Goal: Transaction & Acquisition: Obtain resource

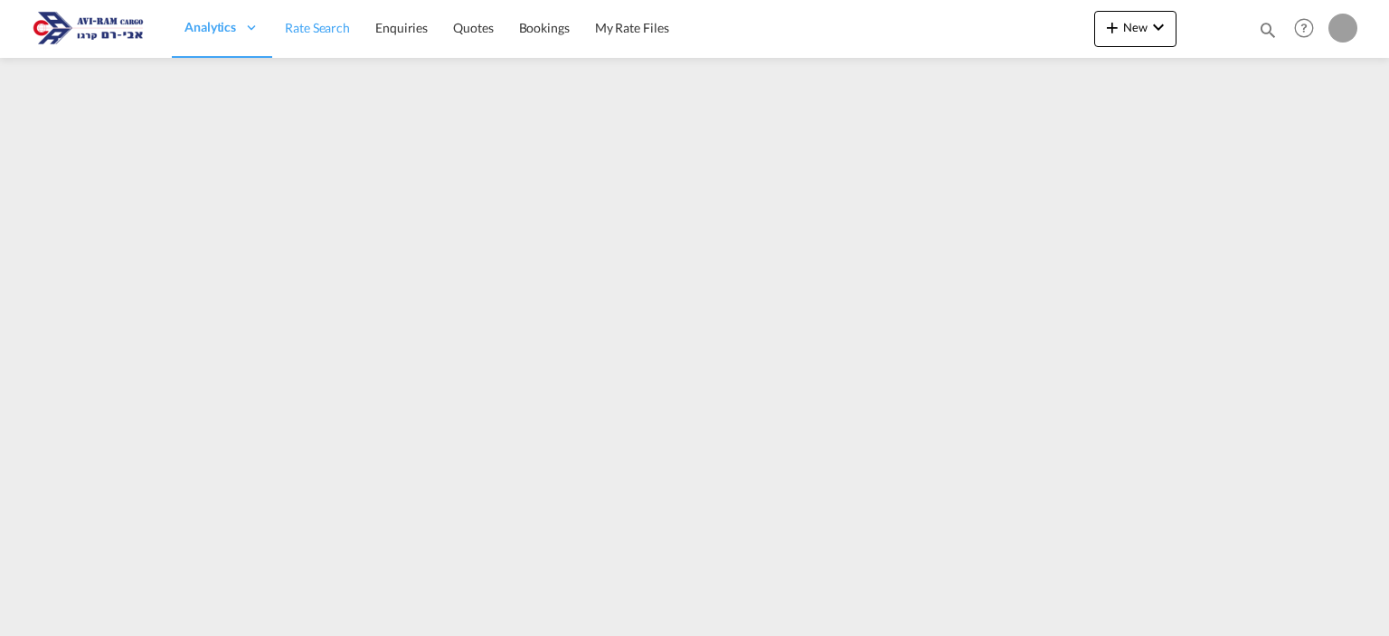
click at [299, 23] on span "Rate Search" at bounding box center [317, 27] width 65 height 15
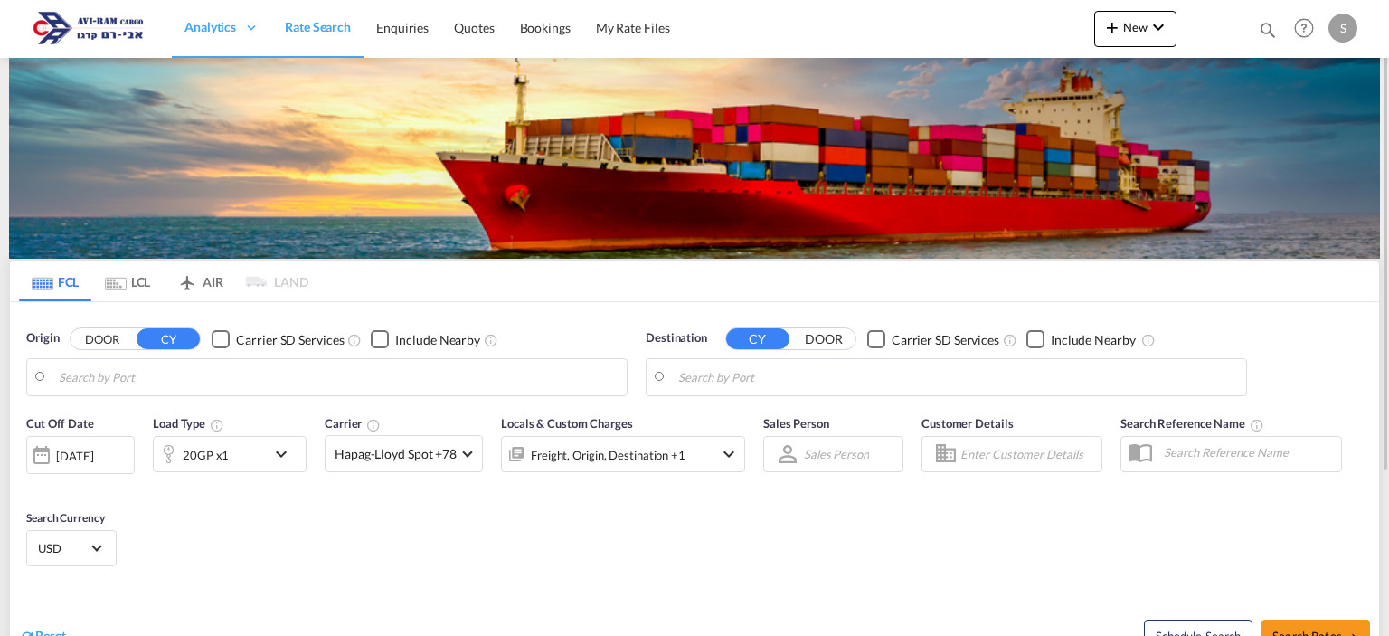
type input "[GEOGRAPHIC_DATA], [GEOGRAPHIC_DATA]"
type input "Ashdod, ILASH"
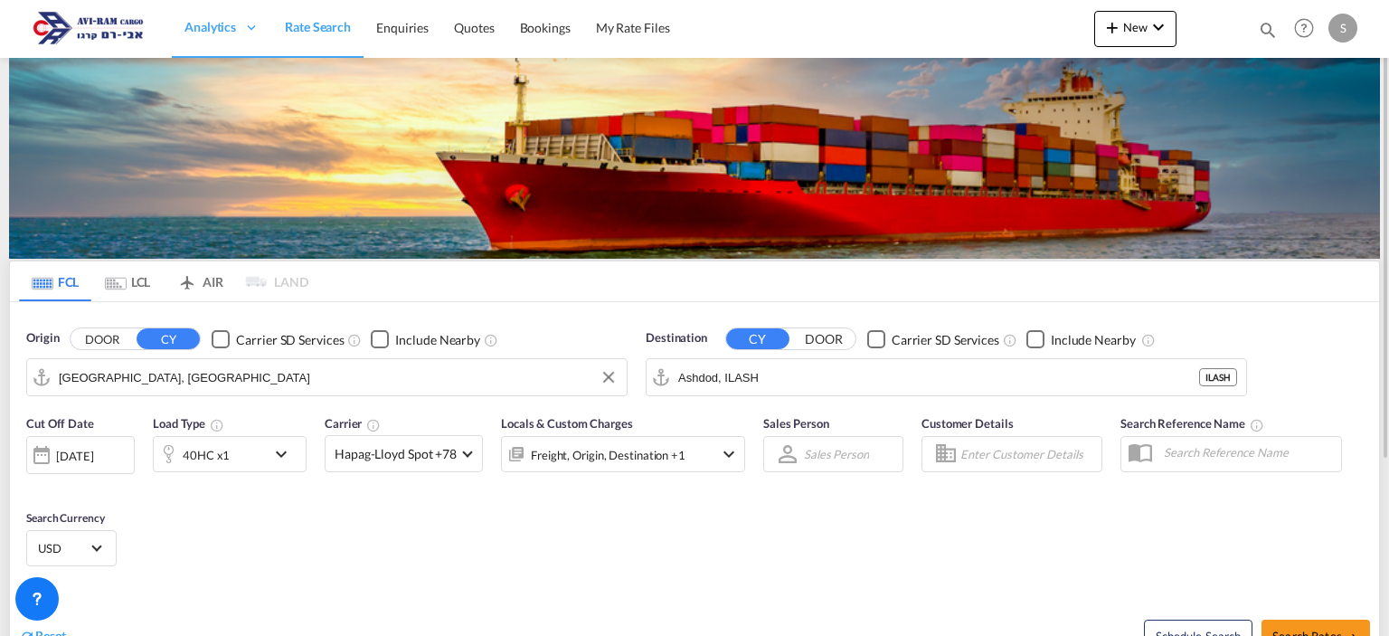
click at [125, 378] on input "[GEOGRAPHIC_DATA], [GEOGRAPHIC_DATA]" at bounding box center [338, 377] width 559 height 27
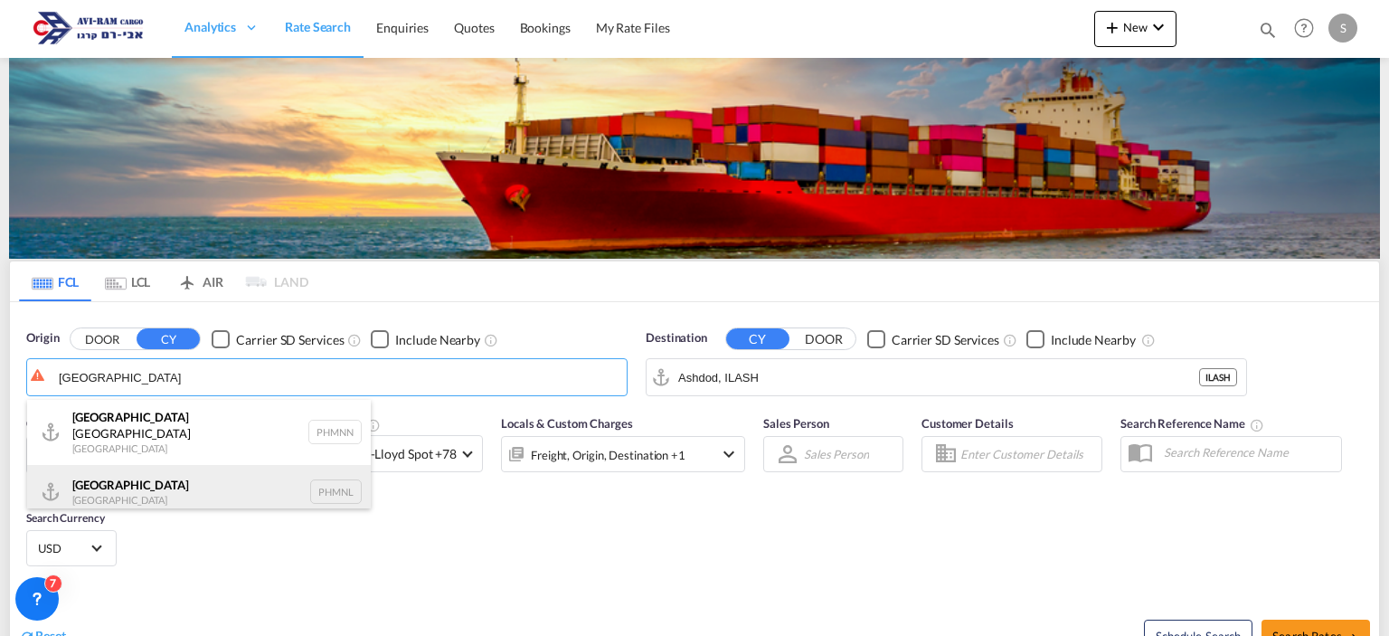
click at [99, 490] on div "[GEOGRAPHIC_DATA] [GEOGRAPHIC_DATA] PHMNL" at bounding box center [199, 492] width 344 height 54
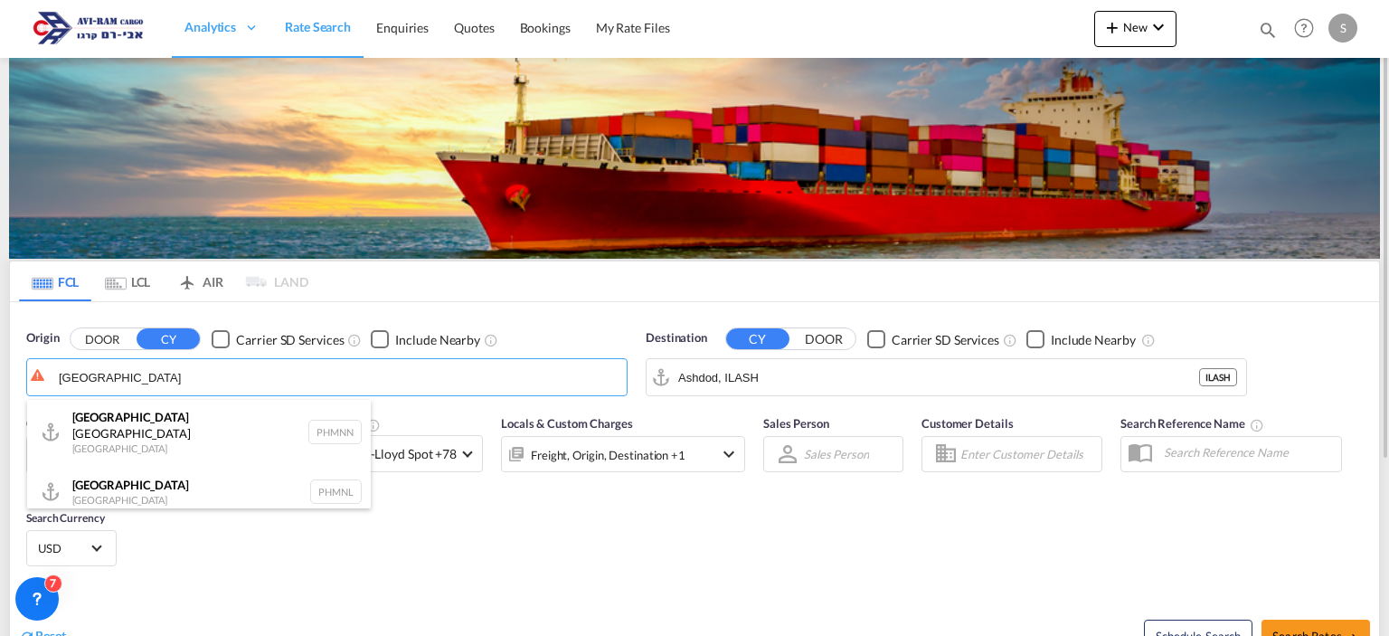
type input "[GEOGRAPHIC_DATA], PHMNL"
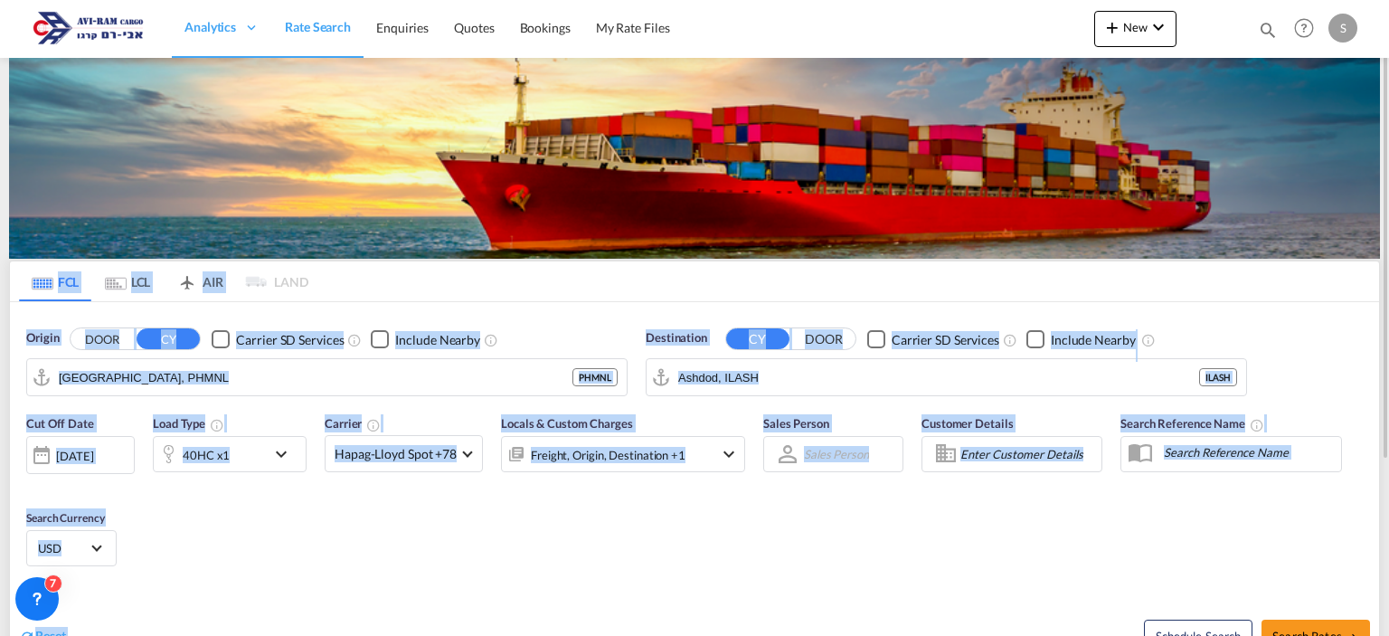
drag, startPoint x: 1388, startPoint y: 120, endPoint x: 1367, endPoint y: 213, distance: 94.6
click at [1367, 213] on md-content "Analytics Dashboard Rate Search Enquiries Quotes Bookings" at bounding box center [694, 318] width 1389 height 636
click at [1285, 629] on span "Search Rates" at bounding box center [1315, 636] width 87 height 14
type input "PHMNL to ILASH / [DATE]"
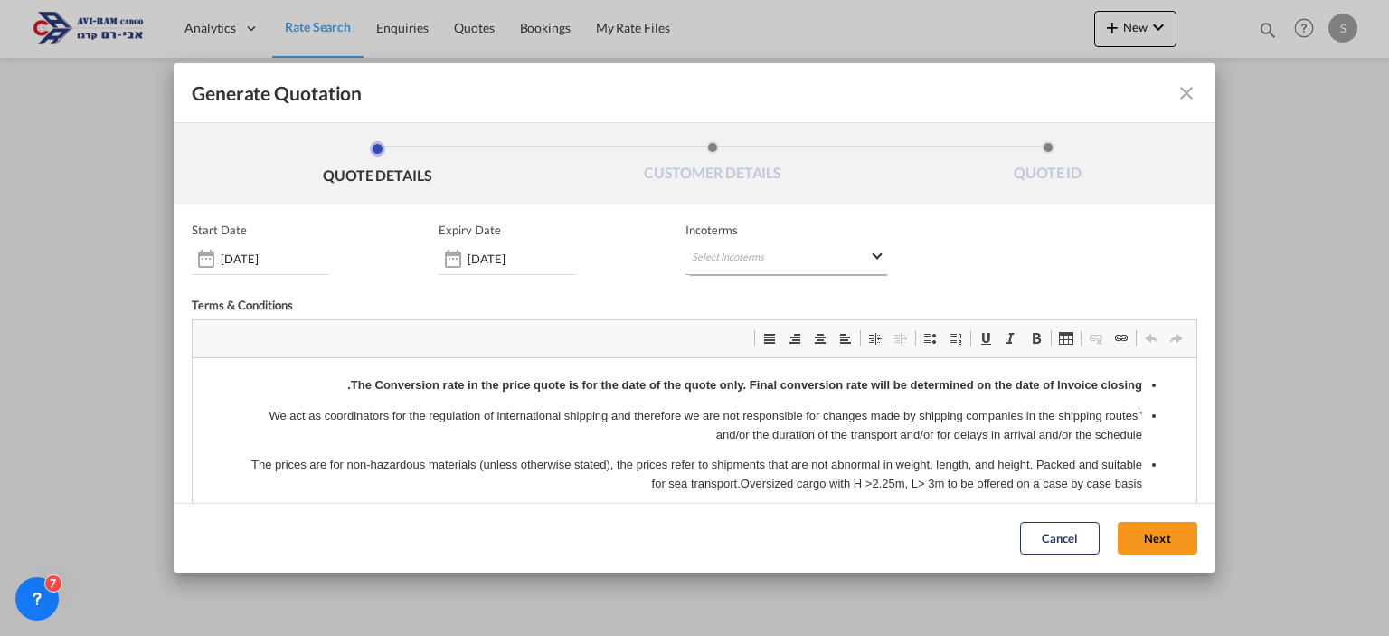
click at [765, 261] on md-select "Select Incoterms CFR - export Cost and Freight CPT - export Carrier Paid to CPT…" at bounding box center [785, 258] width 201 height 33
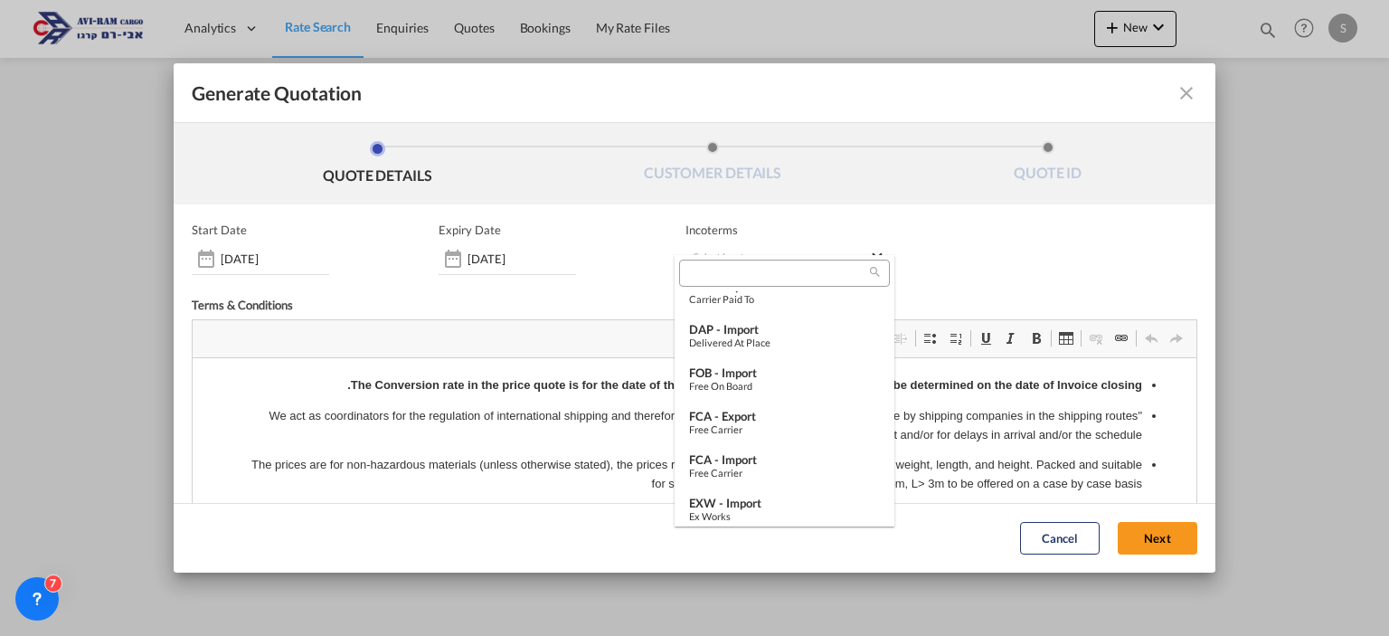
scroll to position [108, 0]
click at [767, 379] on div "Free on Board" at bounding box center [784, 385] width 191 height 12
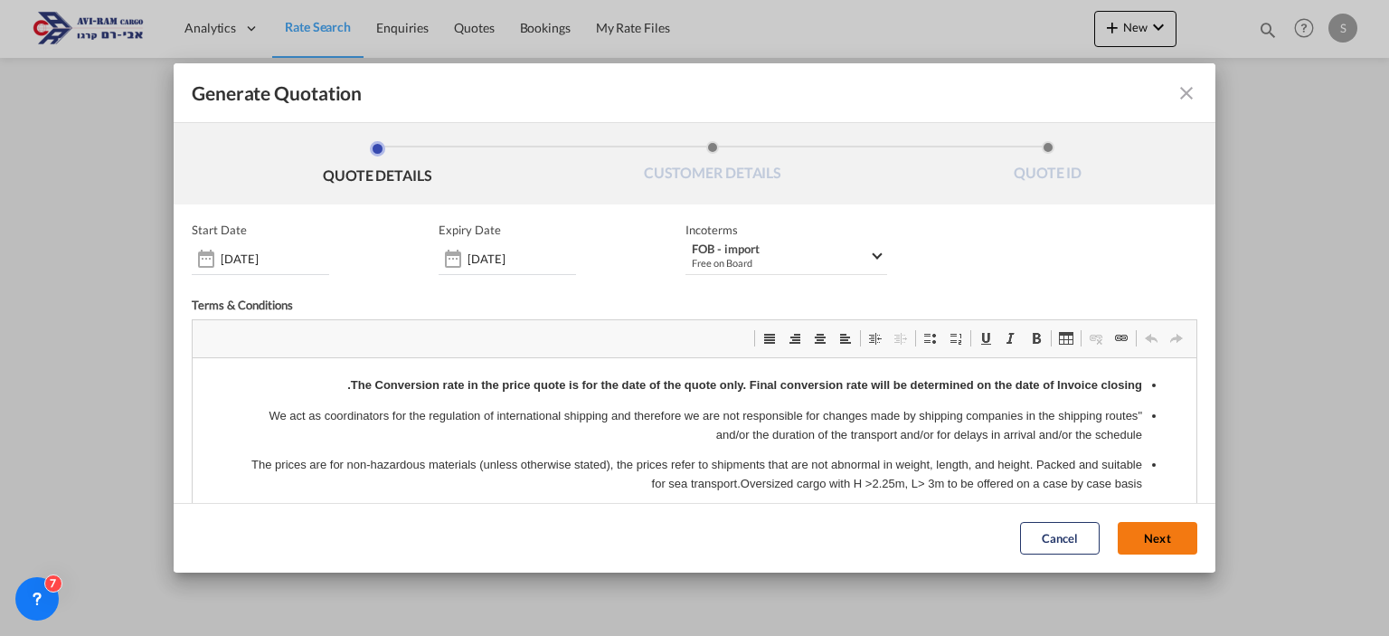
click at [1118, 530] on button "Next" at bounding box center [1158, 539] width 80 height 33
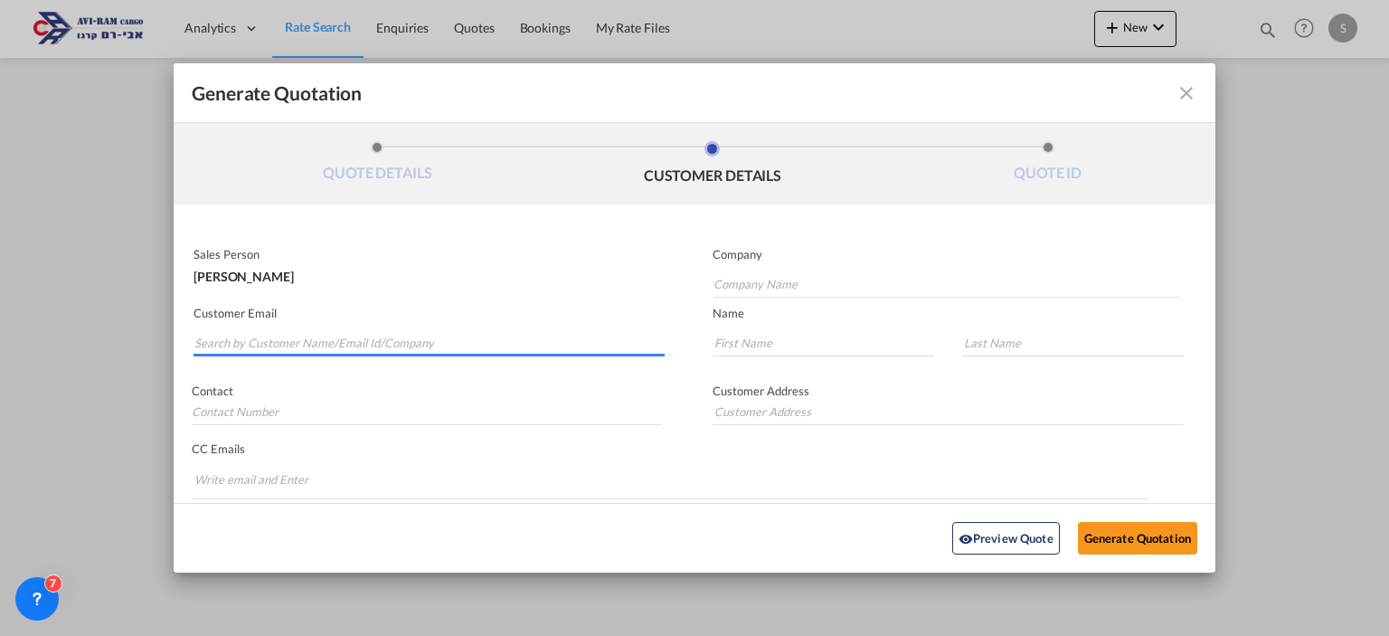
click at [445, 348] on input "Search by Customer Name/Email Id/Company" at bounding box center [429, 342] width 470 height 27
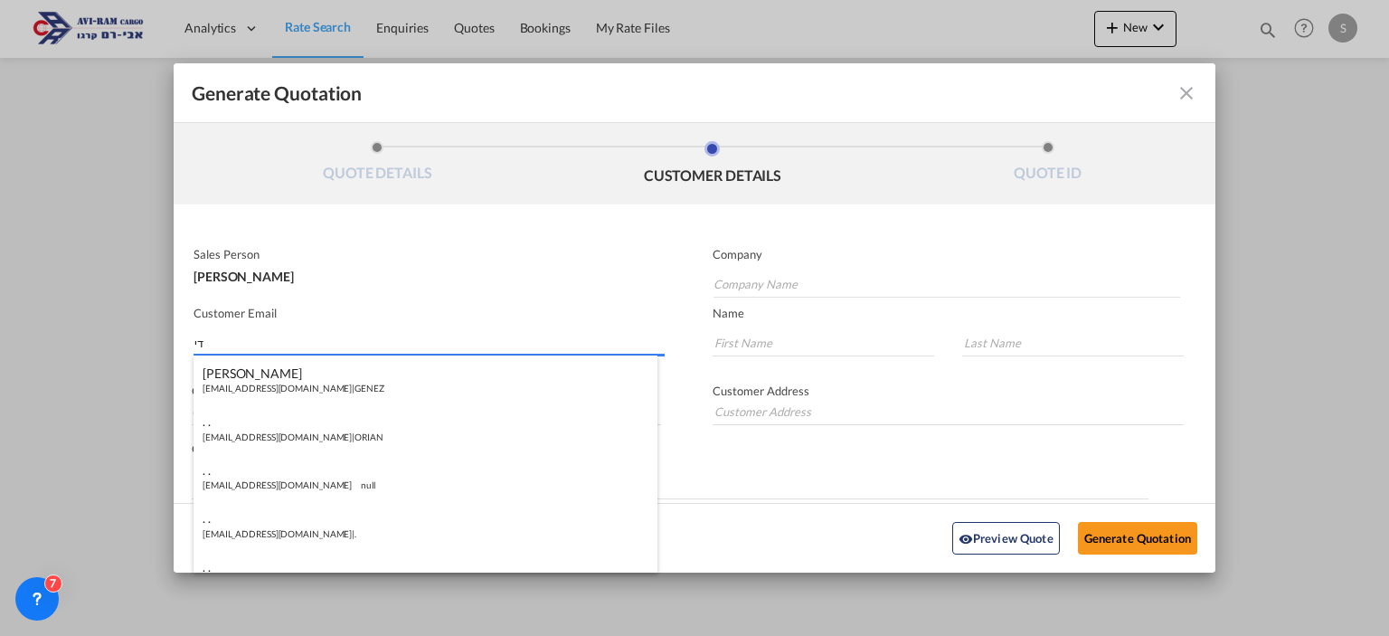
type input "ד"
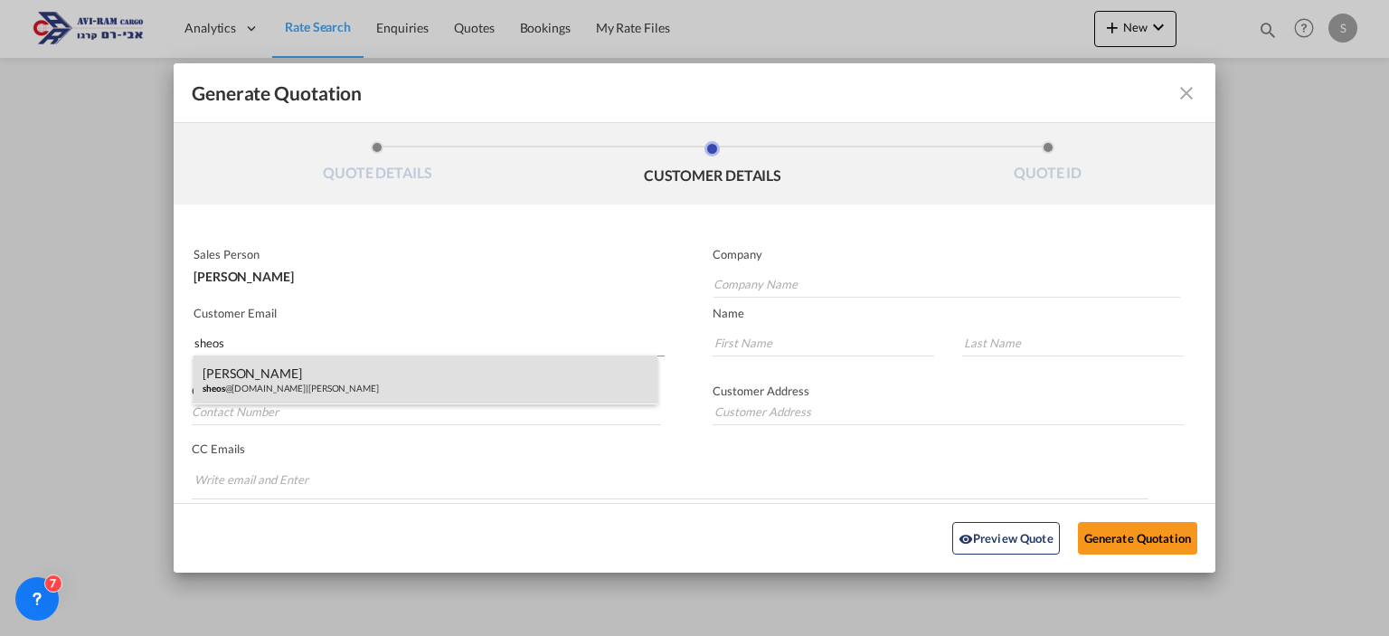
type input "sheos"
click at [362, 382] on div "[PERSON_NAME] sheos @[DOMAIN_NAME] | [PERSON_NAME]" at bounding box center [426, 379] width 464 height 49
type input "[PERSON_NAME]"
type input "[EMAIL_ADDRESS][DOMAIN_NAME]"
type input "Arie"
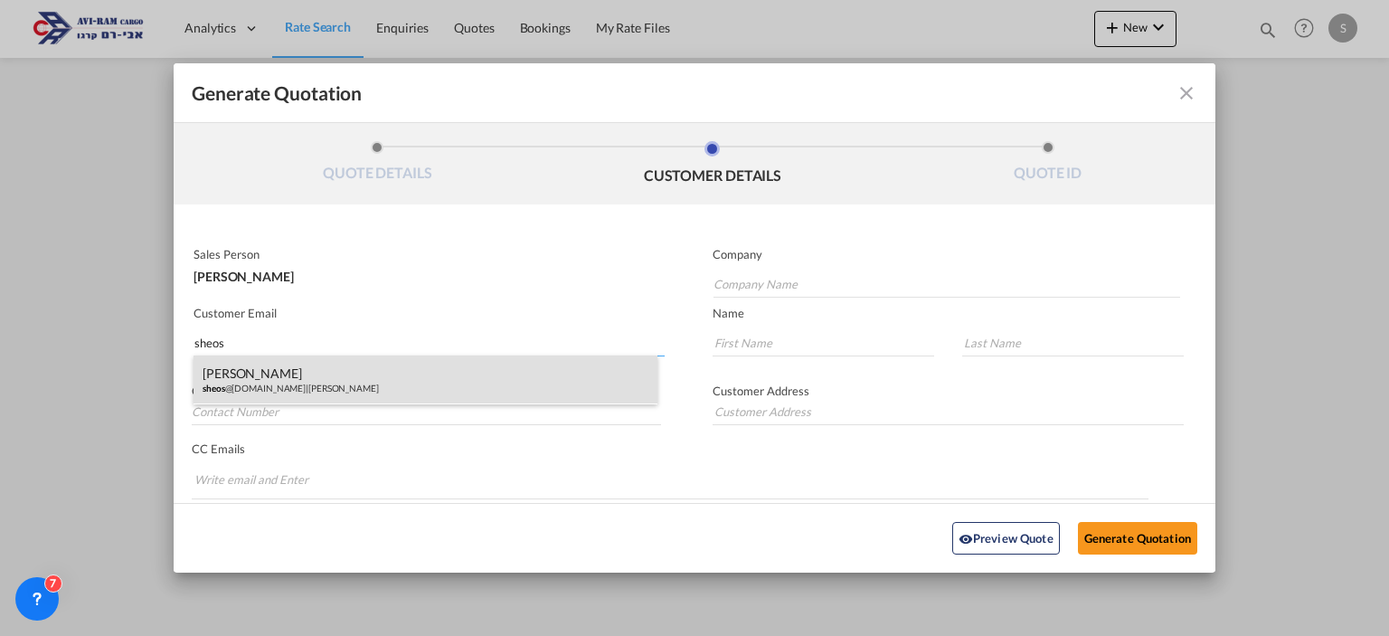
type input "Gueta"
type input "."
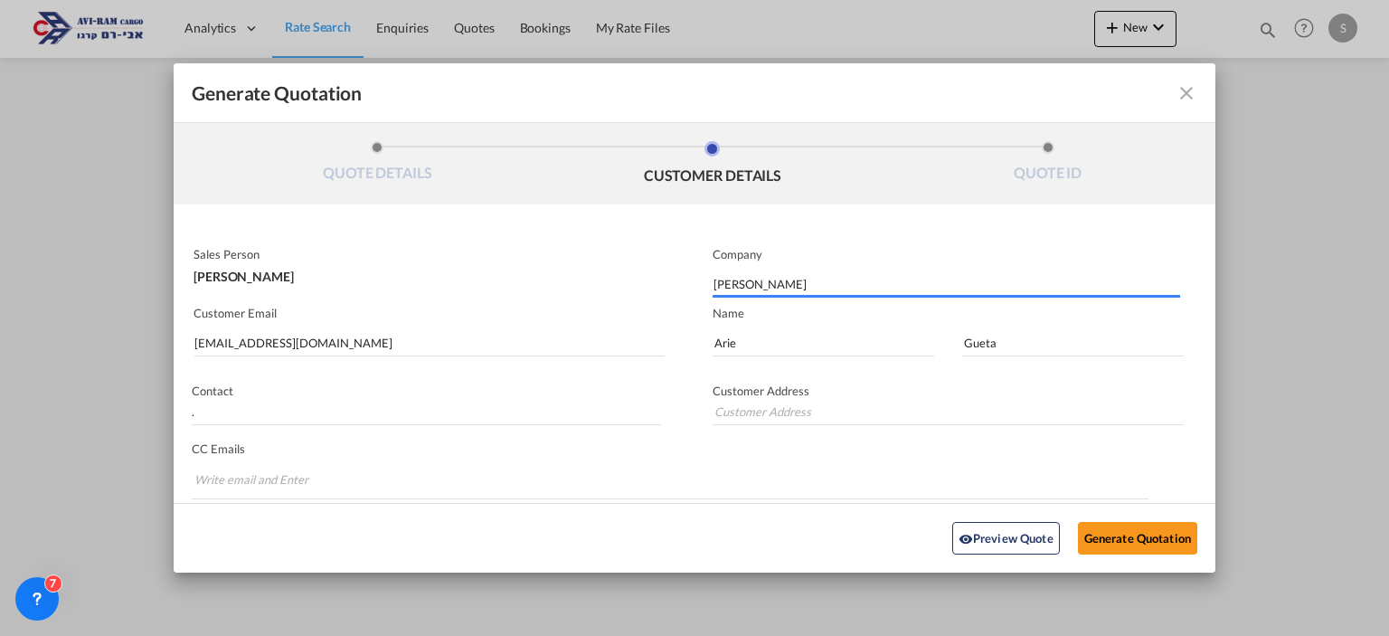
click at [1123, 560] on div "Preview Quote Generate Quotation" at bounding box center [695, 539] width 1024 height 50
click at [1120, 539] on button "Generate Quotation" at bounding box center [1137, 538] width 119 height 33
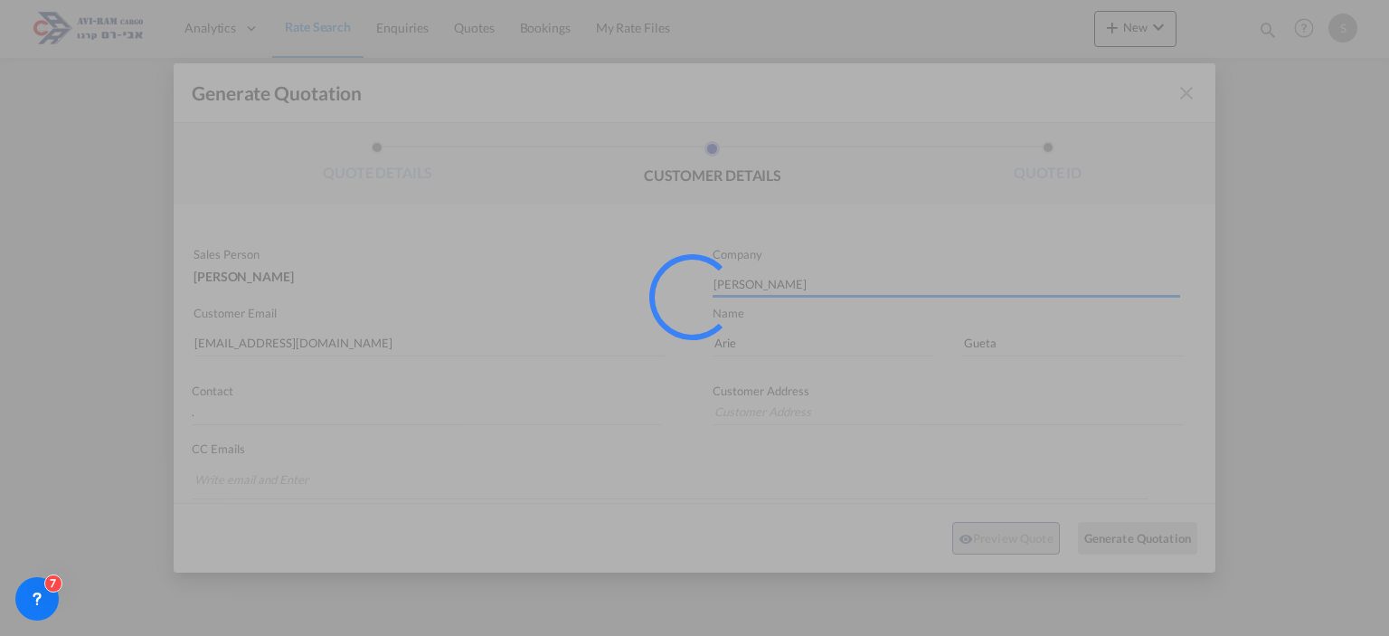
type input "."
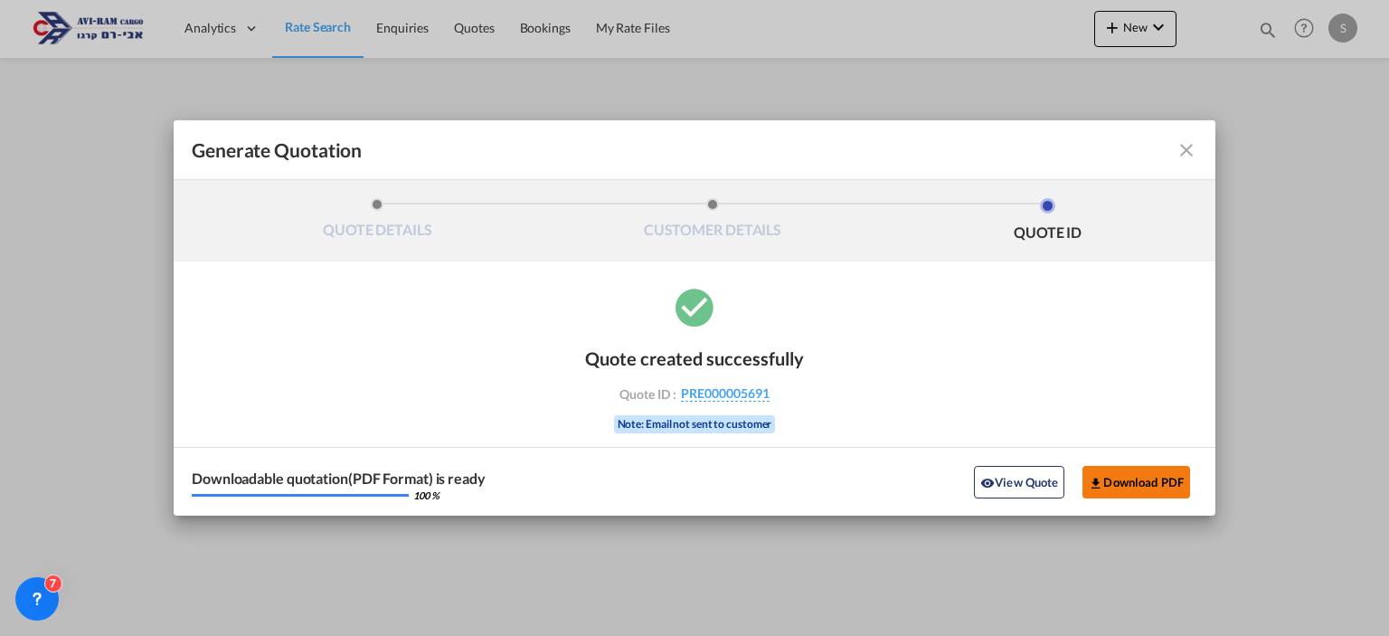
click at [1143, 479] on button "Download PDF" at bounding box center [1136, 482] width 108 height 33
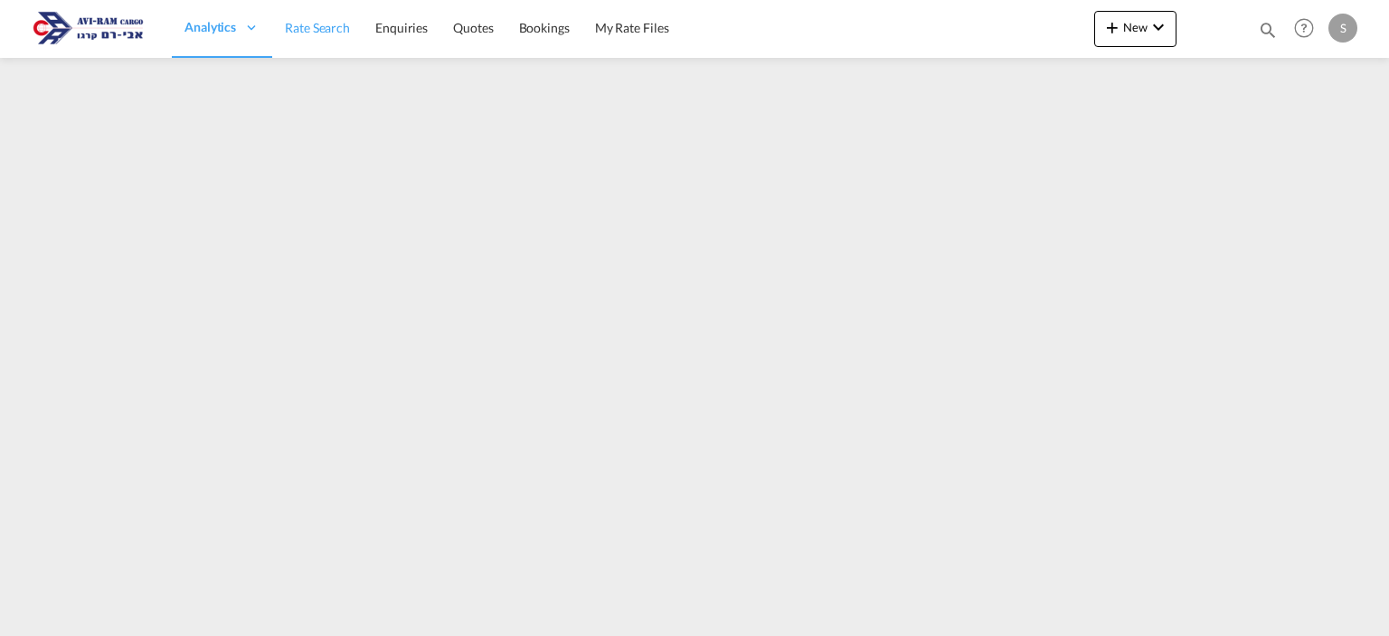
click at [298, 28] on span "Rate Search" at bounding box center [317, 27] width 65 height 15
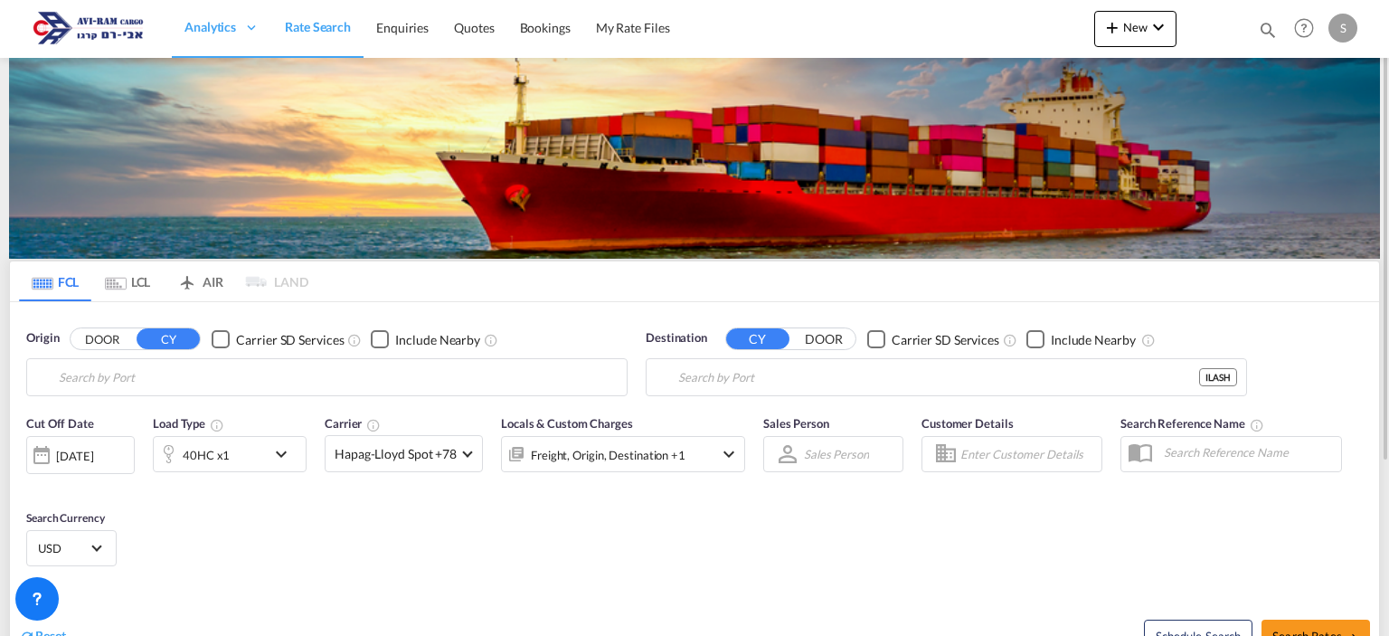
type input "[GEOGRAPHIC_DATA], PHMNL"
type input "Ashdod, ILASH"
click at [109, 377] on input "[GEOGRAPHIC_DATA], PHMNL" at bounding box center [338, 377] width 559 height 27
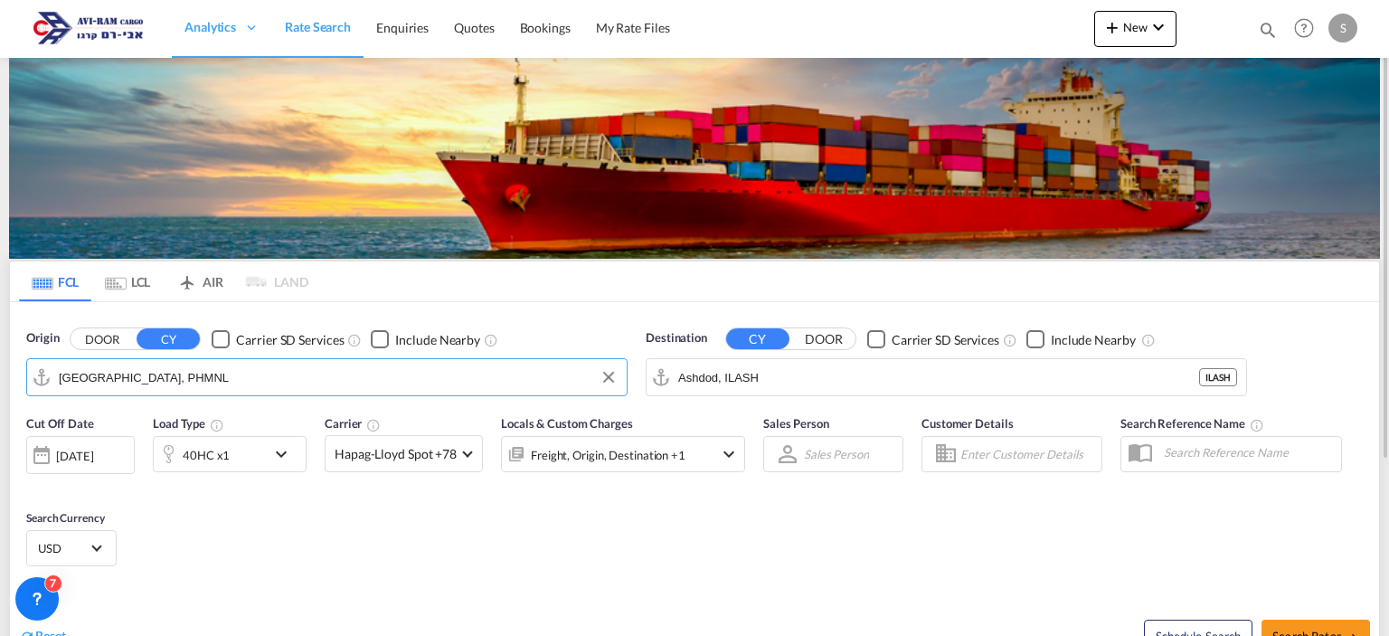
paste input "Southampton"
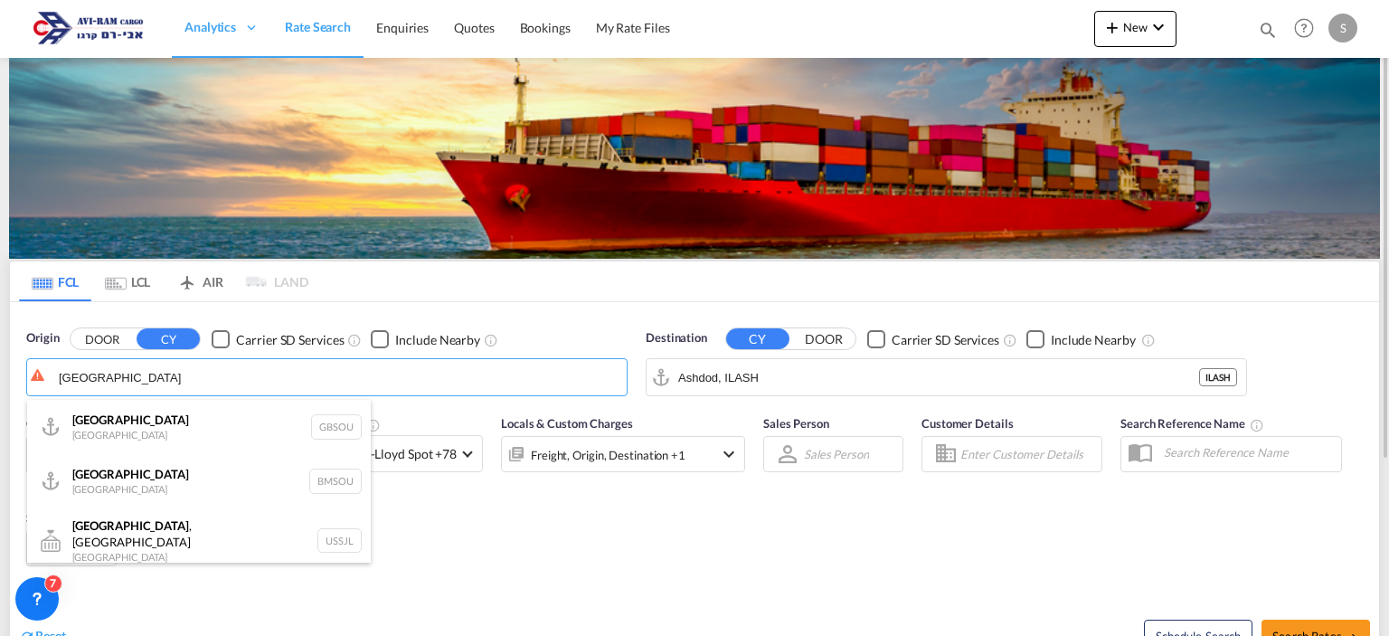
click at [154, 431] on div "Southampton United Kingdom GBSOU" at bounding box center [199, 427] width 344 height 54
type input "Southampton, GBSOU"
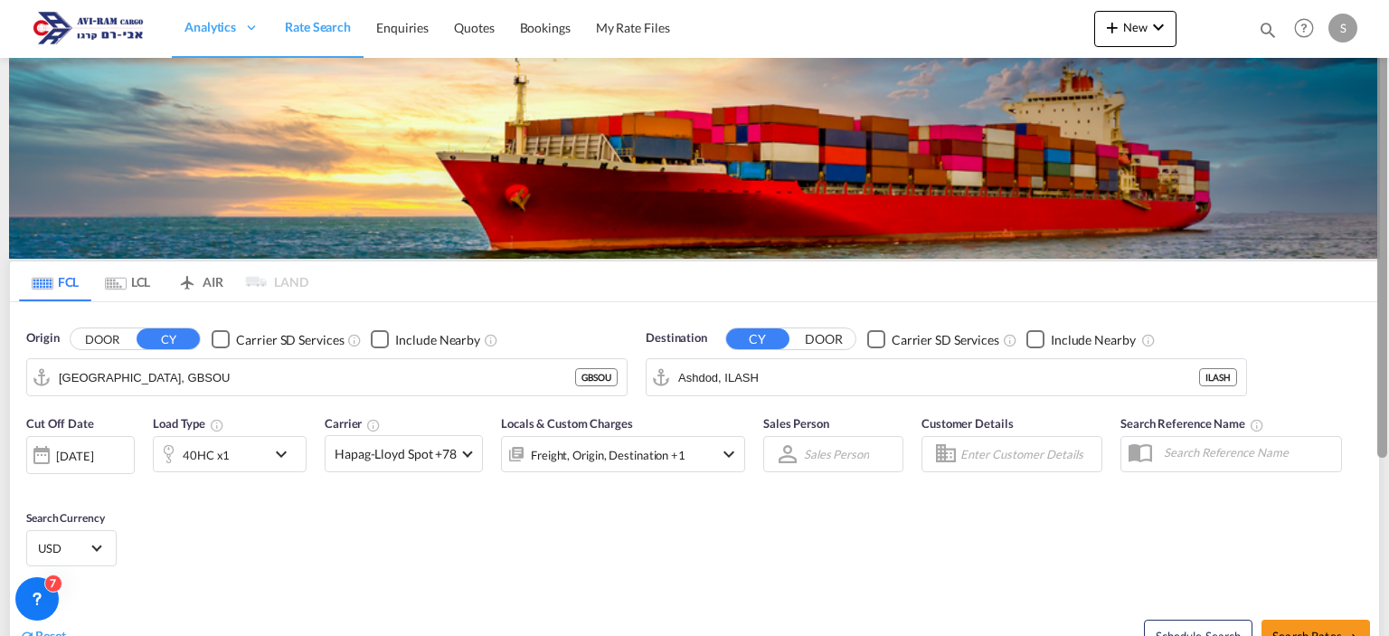
drag, startPoint x: 1387, startPoint y: 253, endPoint x: 1388, endPoint y: 307, distance: 54.3
click at [1388, 307] on div at bounding box center [1387, 318] width 4 height 629
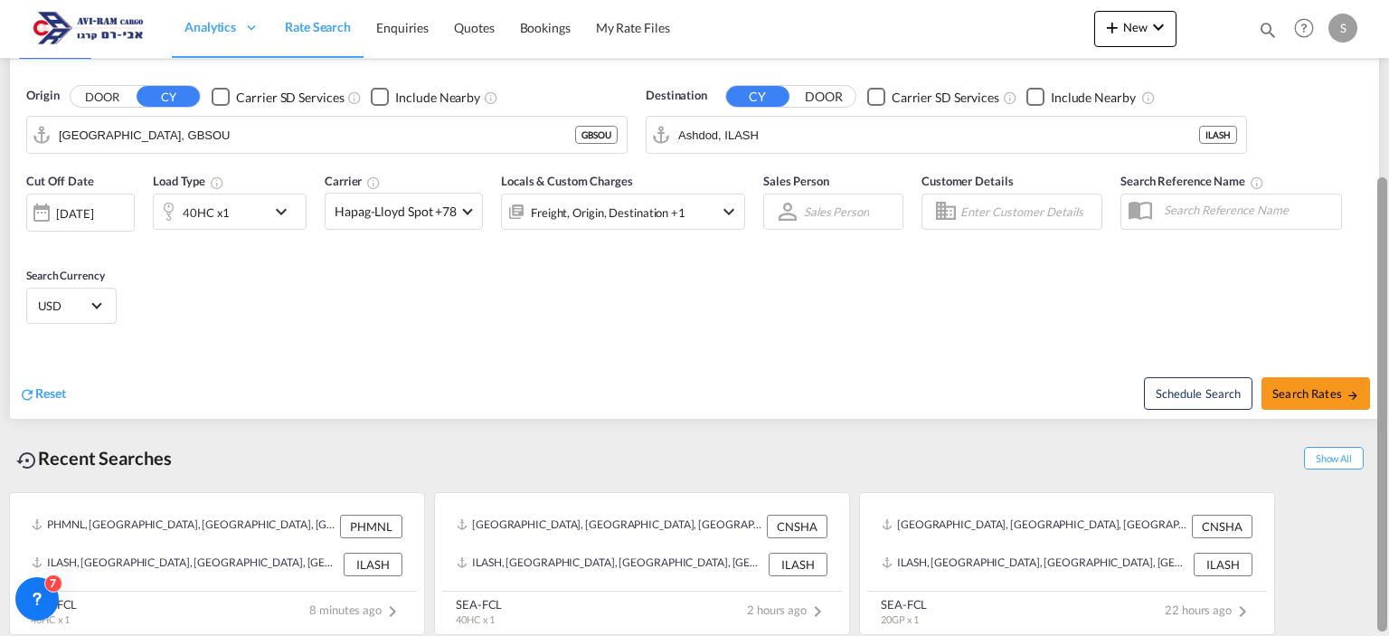
drag, startPoint x: 1383, startPoint y: 312, endPoint x: 1388, endPoint y: 354, distance: 42.0
click at [1388, 354] on div at bounding box center [1387, 318] width 4 height 629
click at [1319, 392] on span "Search Rates" at bounding box center [1315, 393] width 87 height 14
type input "GBSOU to ILASH / 16 Sep 2025"
